Goal: Contribute content: Add original content to the website for others to see

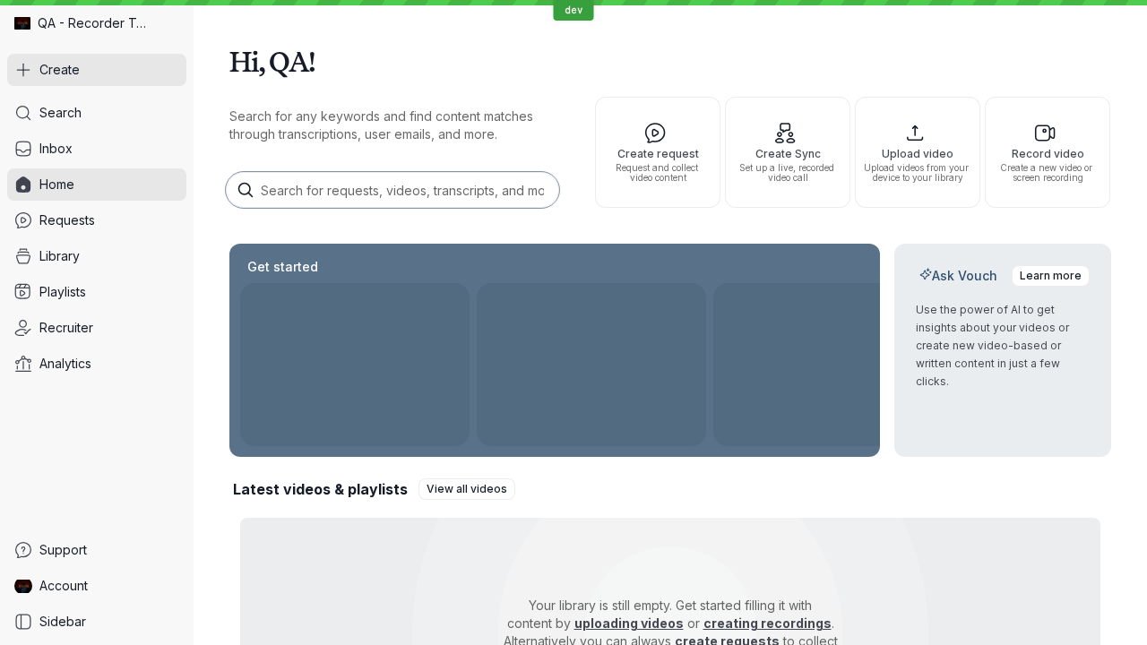
click at [97, 70] on button "Create" at bounding box center [96, 70] width 179 height 32
